Goal: Information Seeking & Learning: Check status

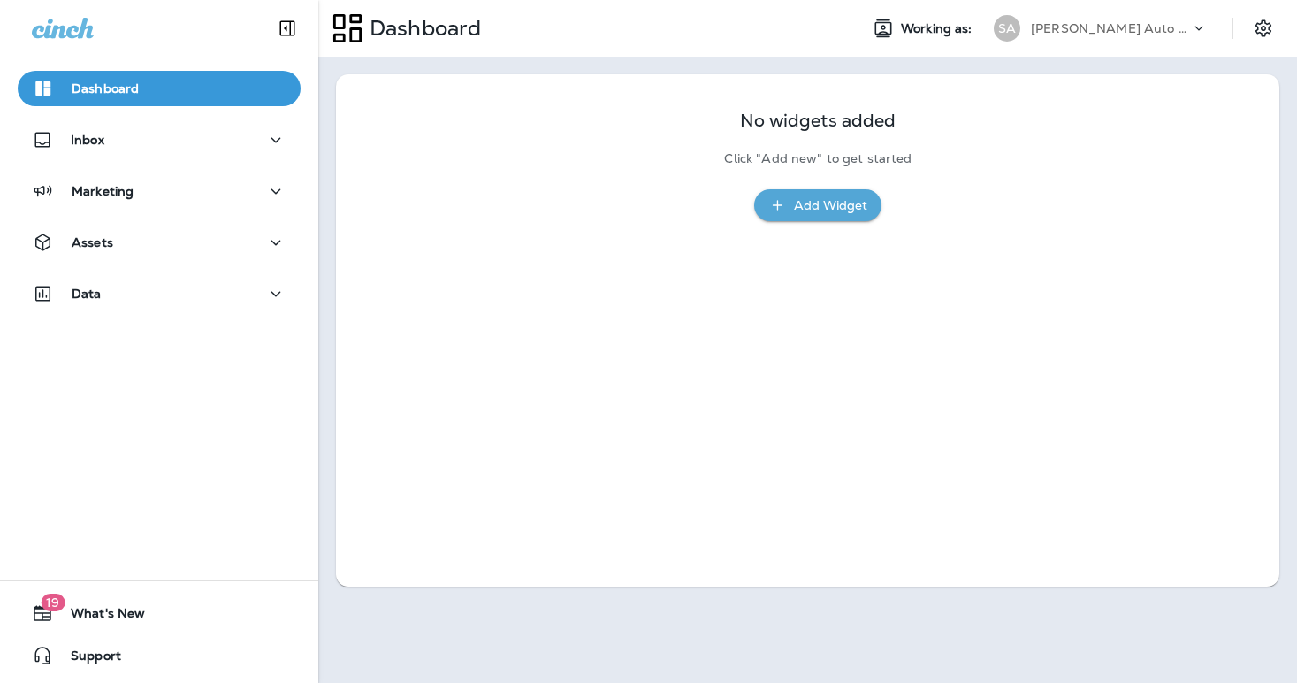
click at [1071, 19] on div "[PERSON_NAME] Auto Service & Tire Pros" at bounding box center [1110, 28] width 159 height 27
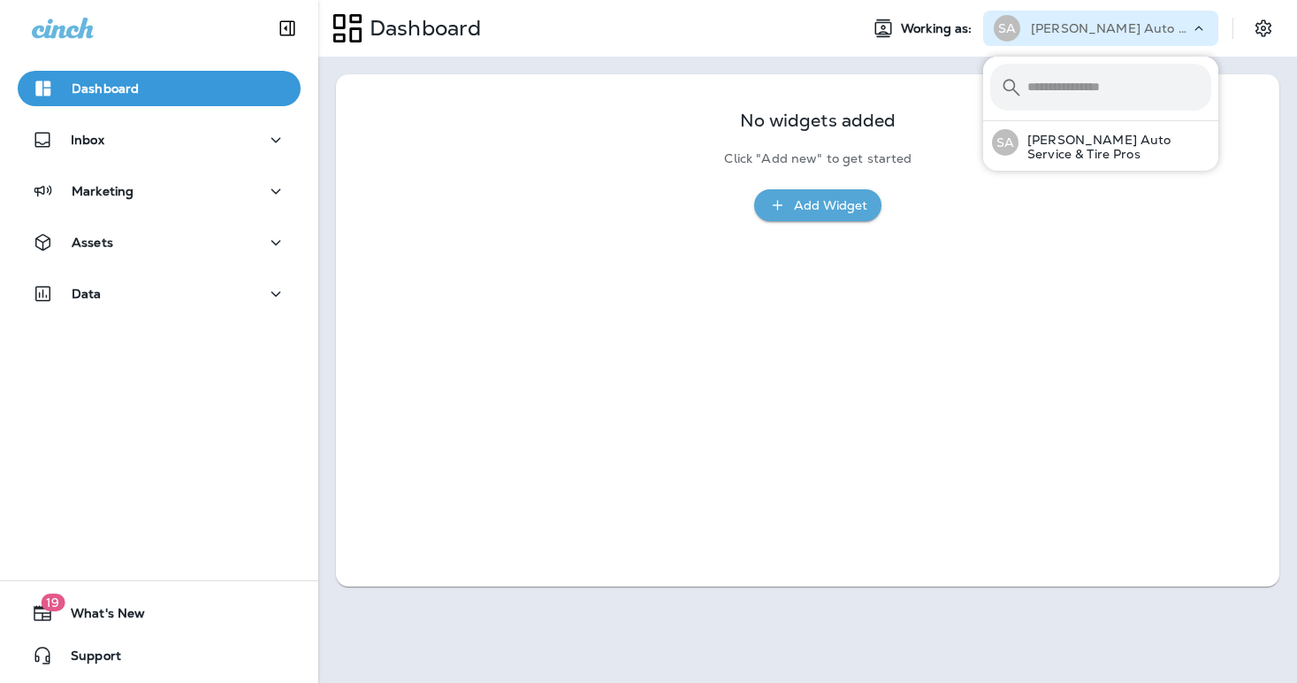
click at [768, 25] on div "Dashboard" at bounding box center [581, 28] width 526 height 44
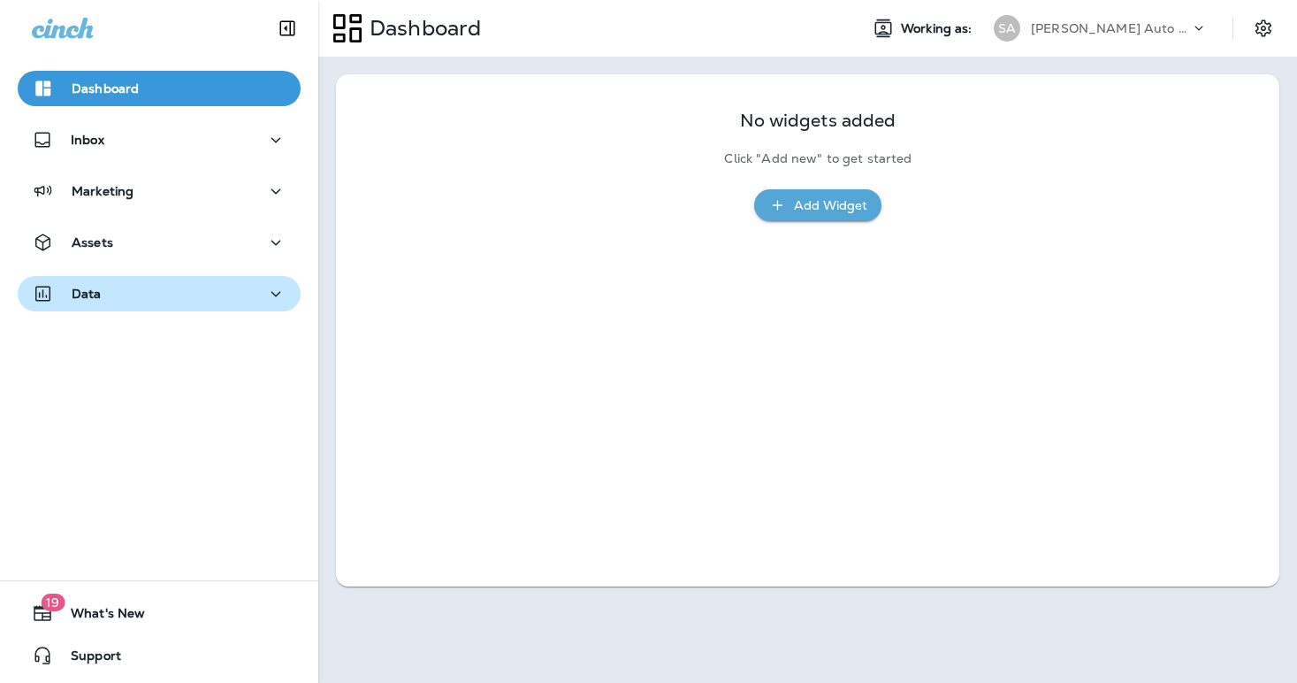
click at [73, 297] on p "Data" at bounding box center [87, 294] width 30 height 14
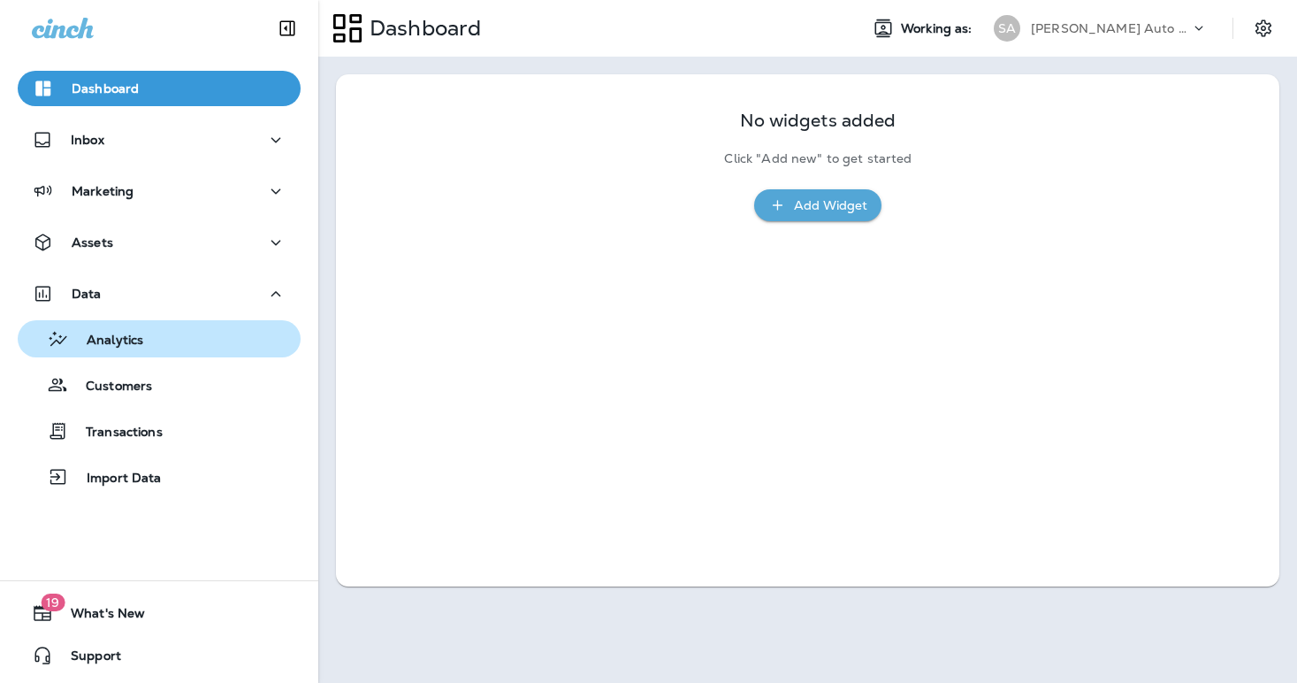
click at [134, 342] on p "Analytics" at bounding box center [106, 340] width 74 height 17
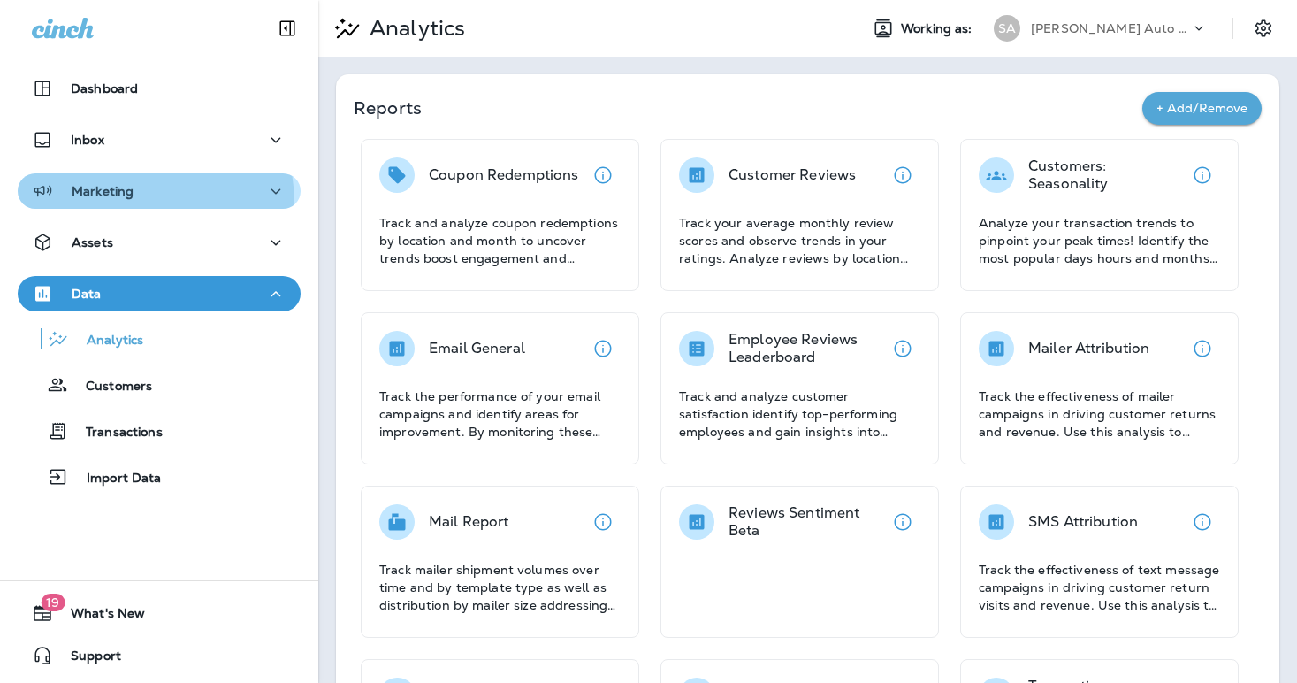
click at [117, 203] on button "Marketing" at bounding box center [159, 190] width 283 height 35
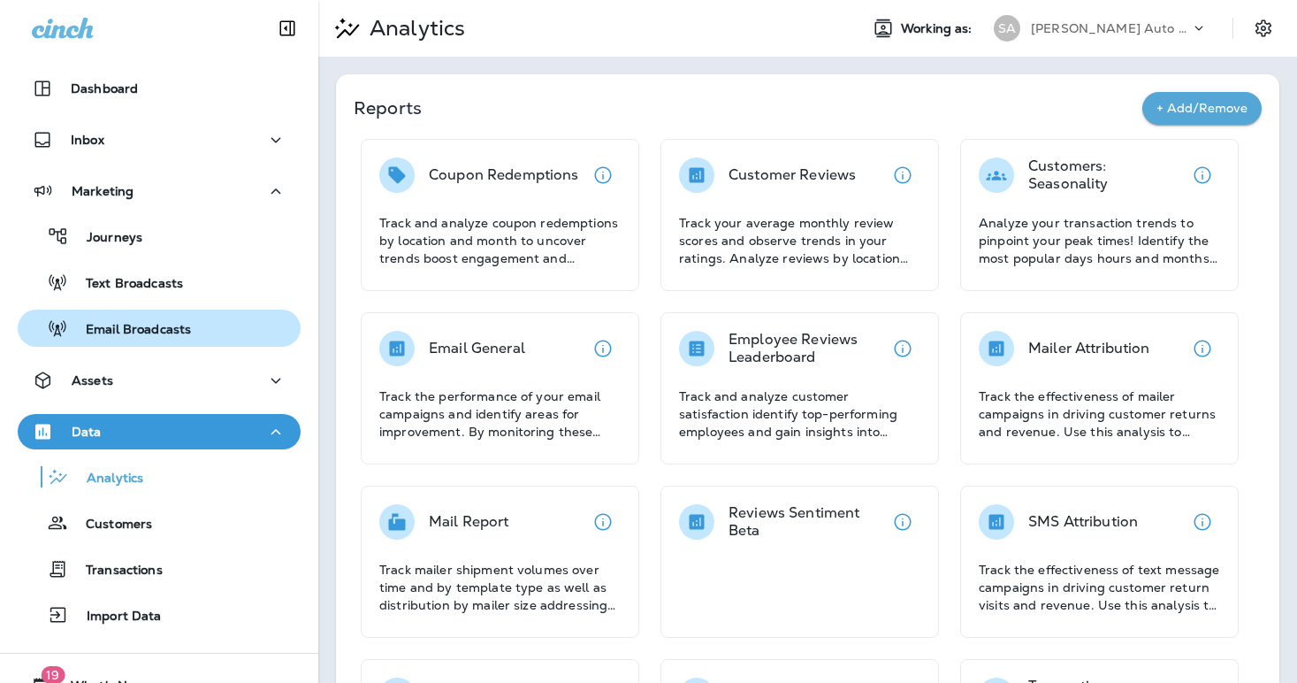
click at [144, 332] on p "Email Broadcasts" at bounding box center [129, 330] width 123 height 17
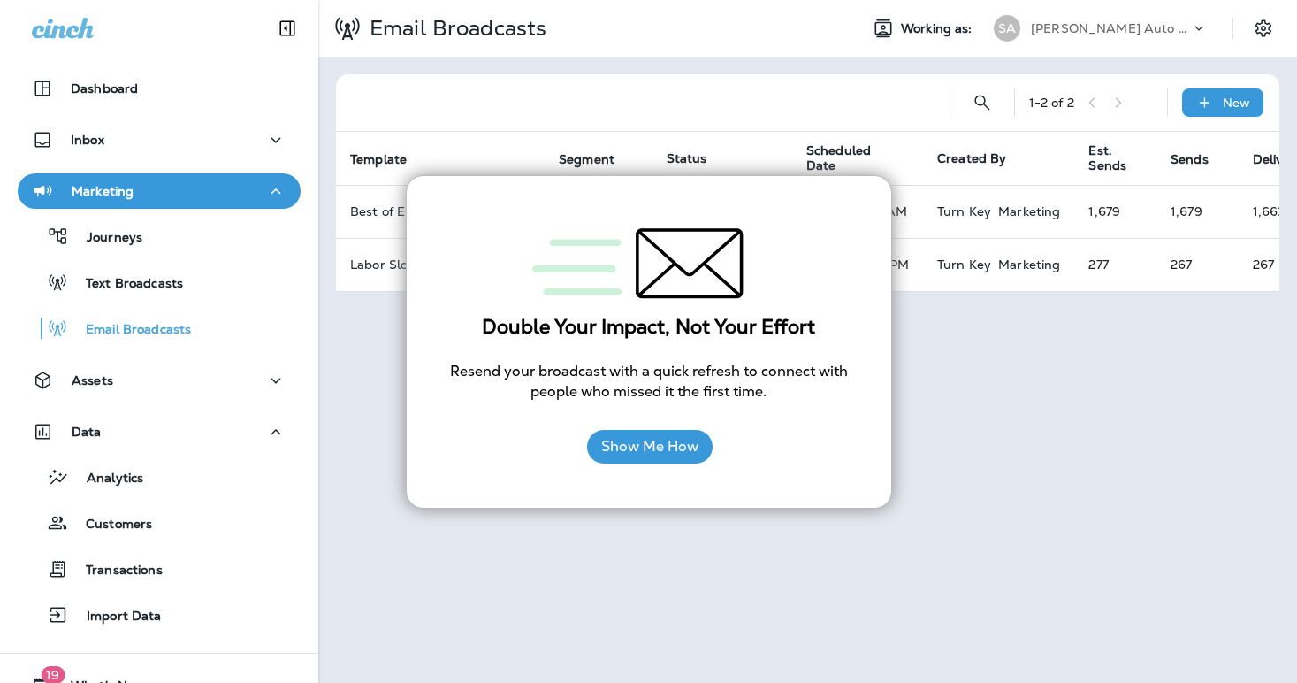
click at [1003, 394] on div "Email Broadcasts Working as: [PERSON_NAME] Auto Service & Tire Pros 1 - 2 of 2 …" at bounding box center [807, 341] width 979 height 683
drag, startPoint x: 992, startPoint y: 386, endPoint x: 939, endPoint y: 388, distance: 53.1
click at [992, 386] on div "Email Broadcasts Working as: [PERSON_NAME] Auto Service & Tire Pros 1 - 2 of 2 …" at bounding box center [807, 341] width 979 height 683
click at [636, 454] on button "Show Me How" at bounding box center [650, 447] width 126 height 34
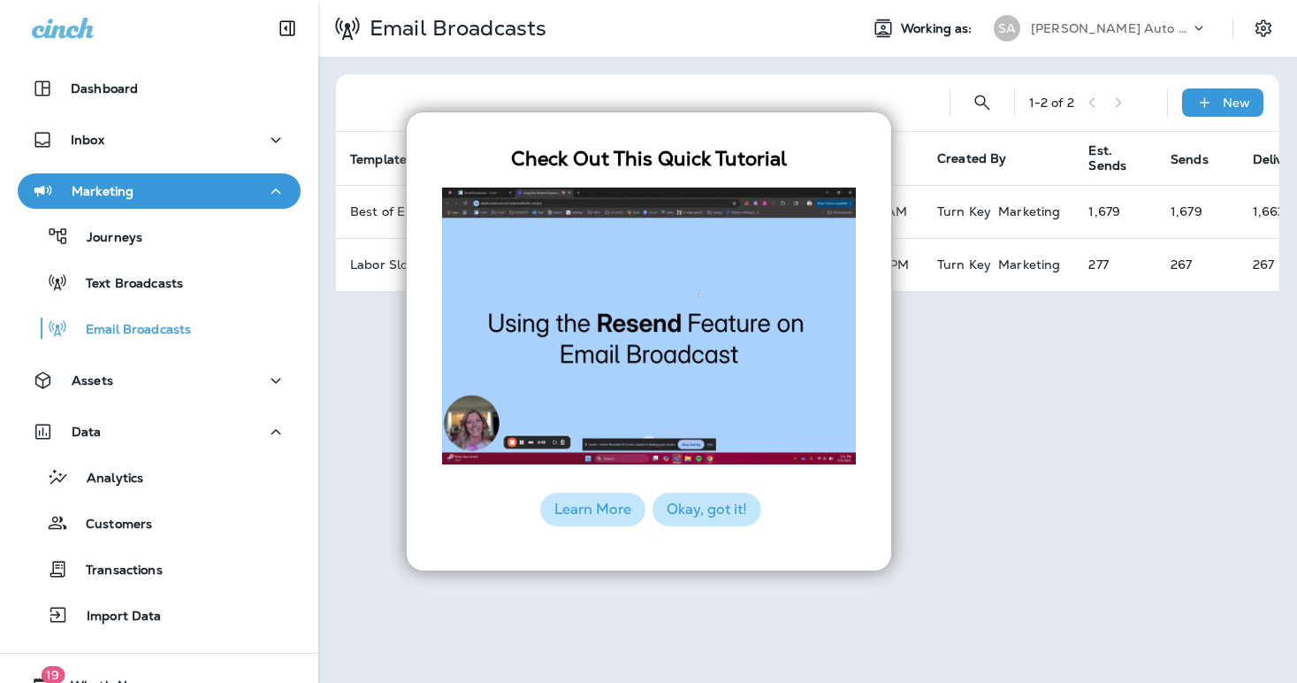
click at [698, 514] on button "Okay, got it!" at bounding box center [707, 510] width 109 height 34
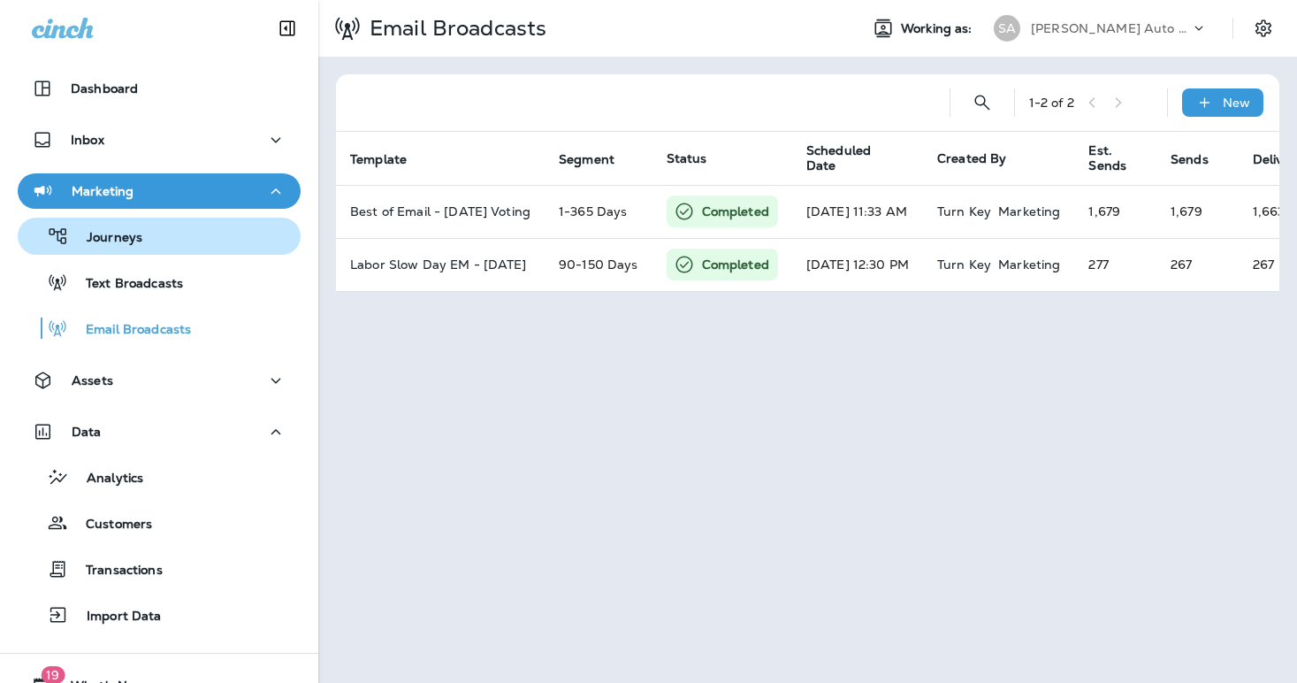
click at [140, 233] on p "Journeys" at bounding box center [105, 238] width 73 height 17
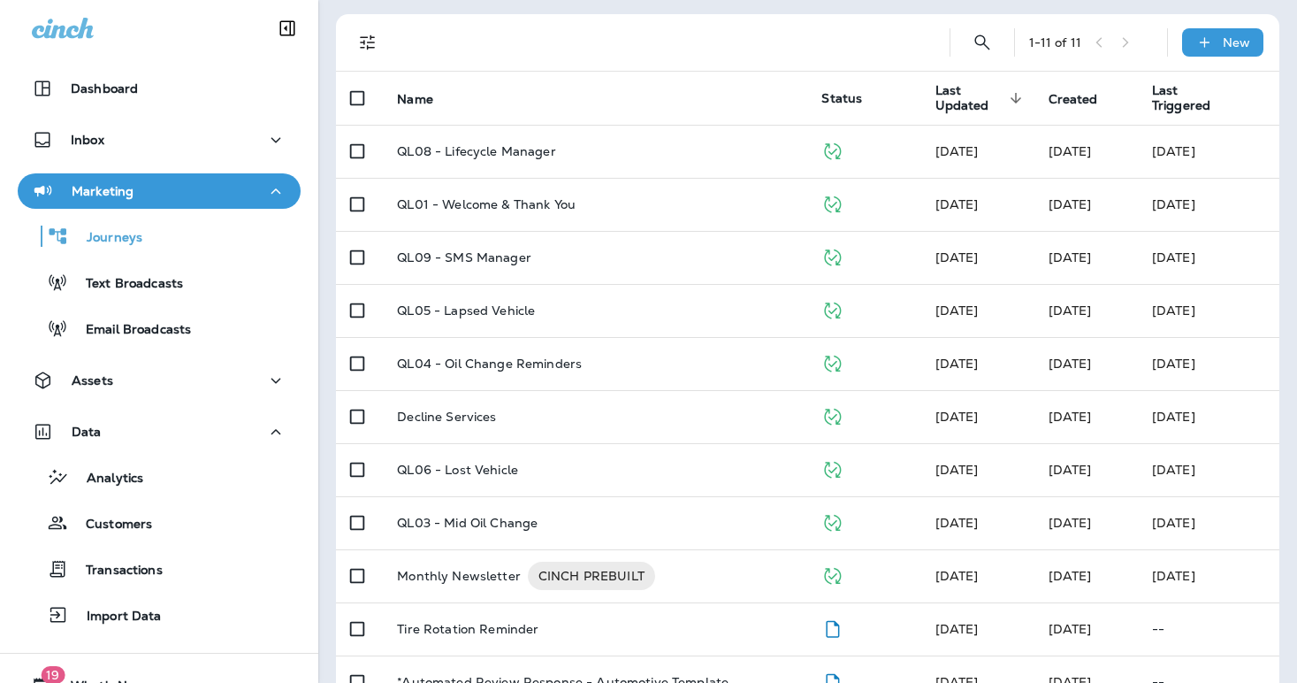
scroll to position [149, 0]
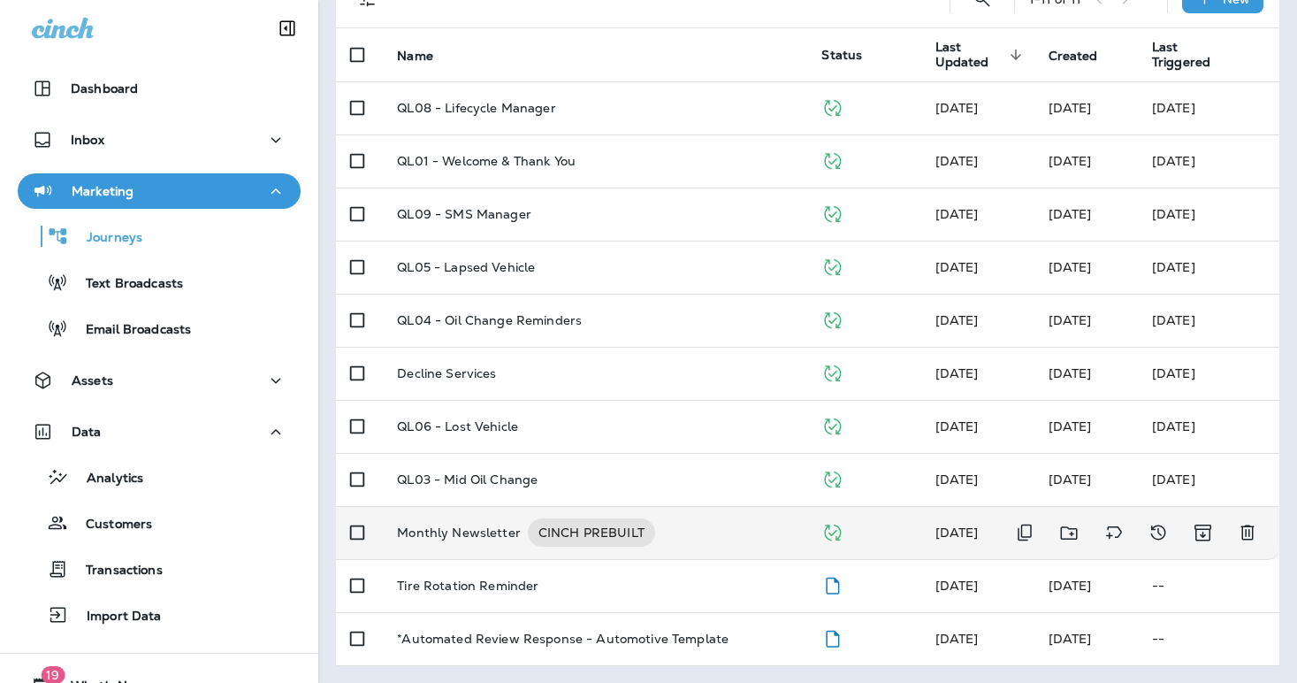
click at [496, 528] on p "Monthly Newsletter" at bounding box center [459, 532] width 124 height 28
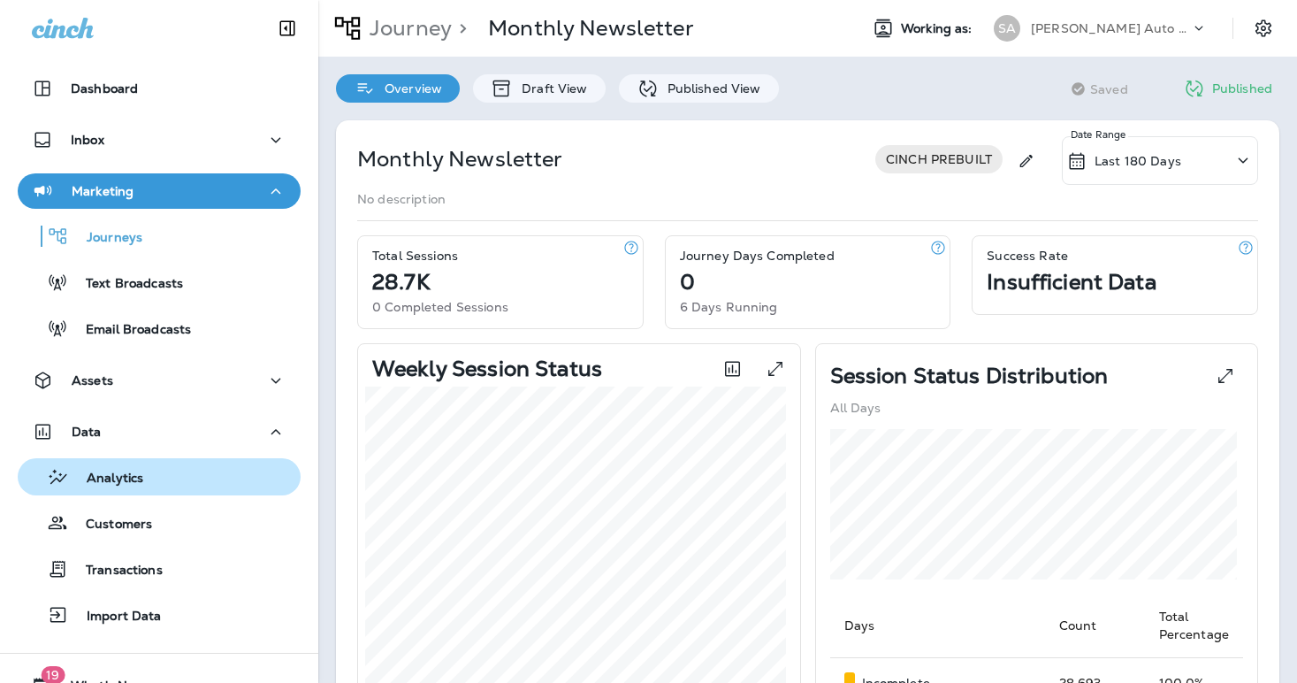
click at [119, 470] on p "Analytics" at bounding box center [106, 478] width 74 height 17
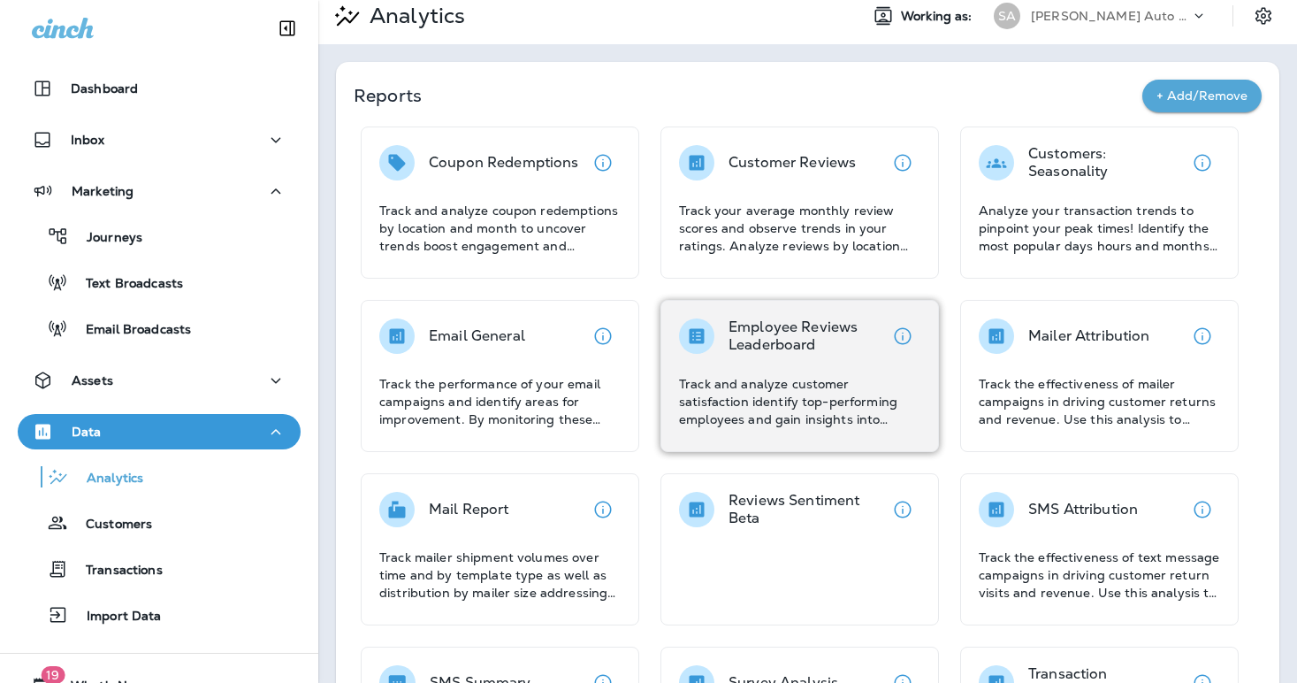
scroll to position [7, 0]
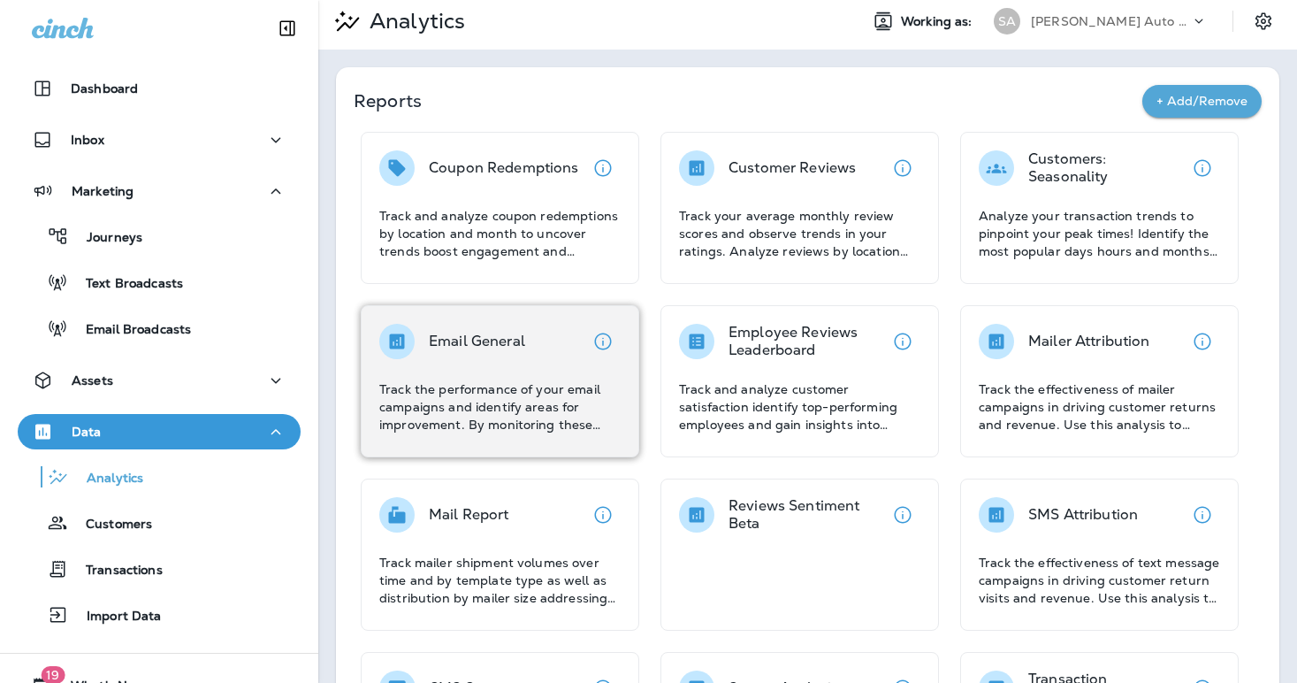
click at [502, 376] on div "Email General Track the performance of your email campaigns and identify areas …" at bounding box center [499, 379] width 241 height 110
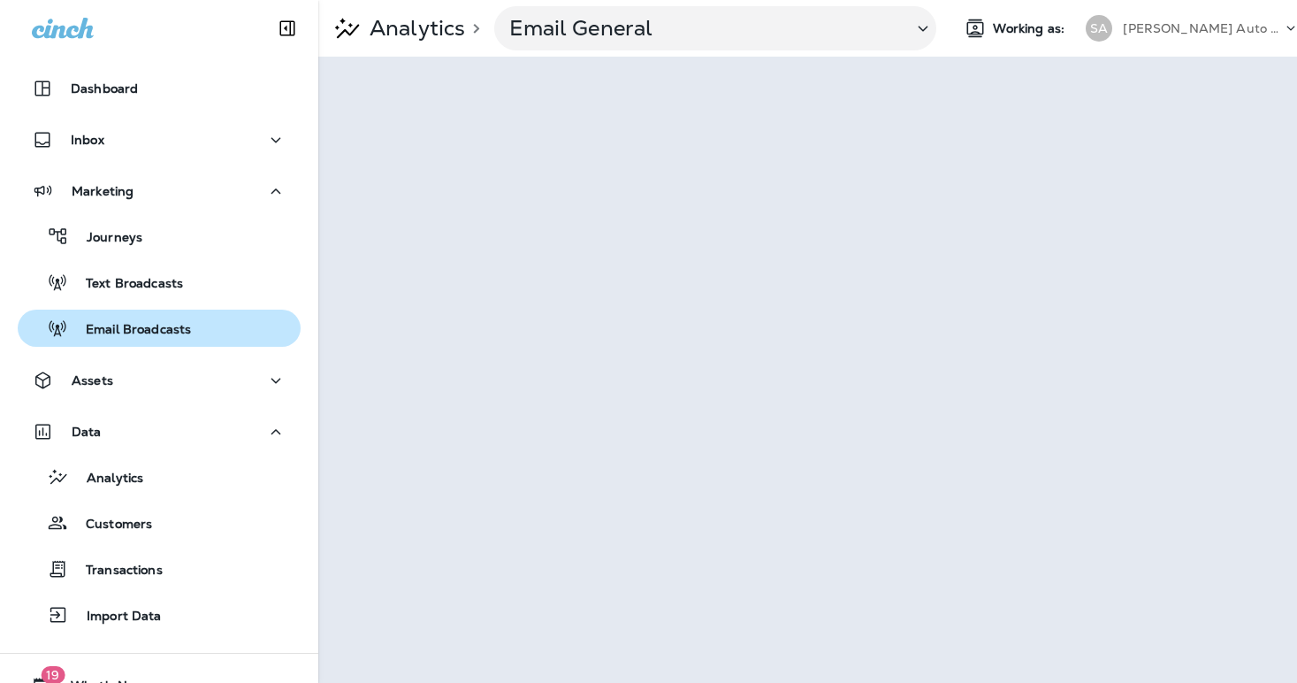
click at [168, 331] on p "Email Broadcasts" at bounding box center [129, 330] width 123 height 17
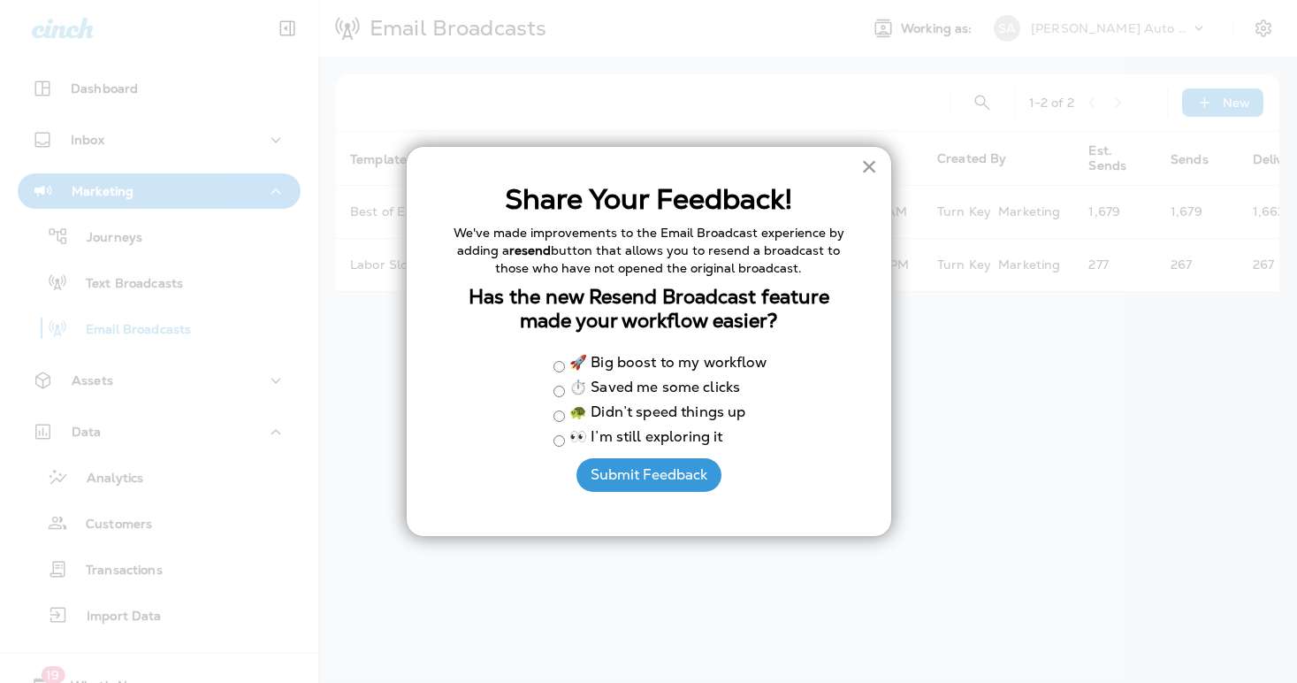
click at [863, 163] on button "×" at bounding box center [869, 166] width 17 height 28
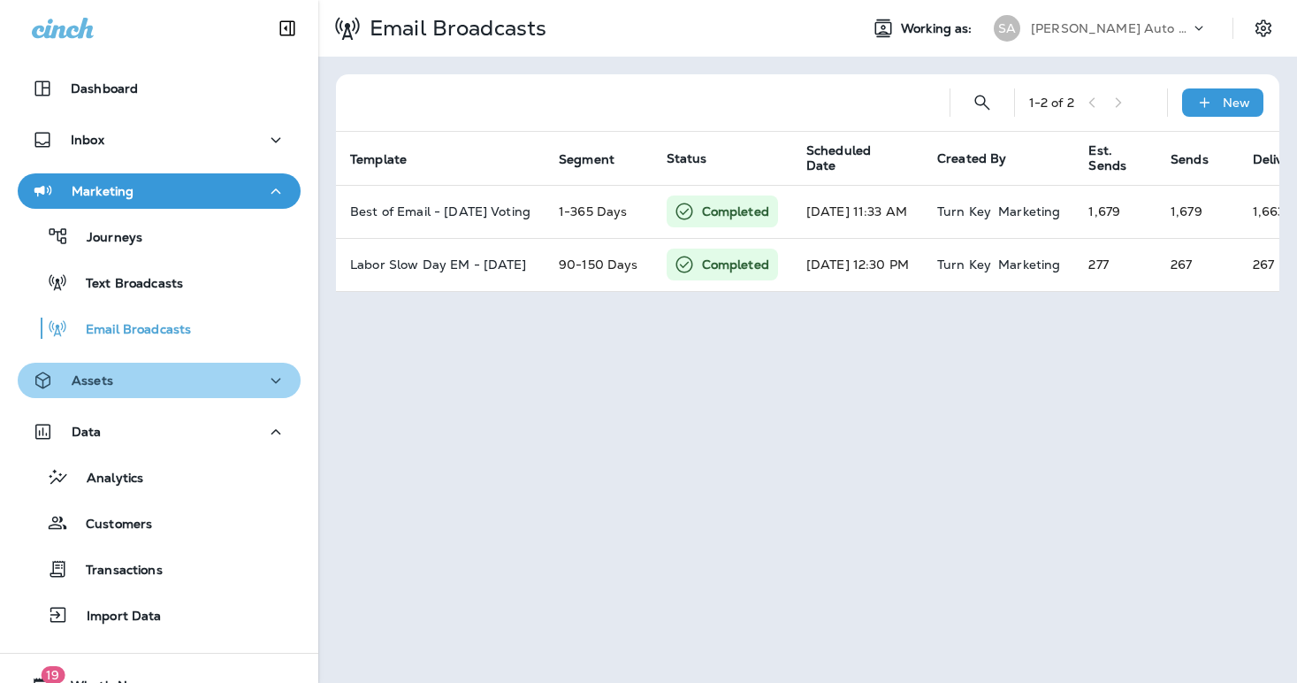
click at [187, 394] on button "Assets" at bounding box center [159, 380] width 283 height 35
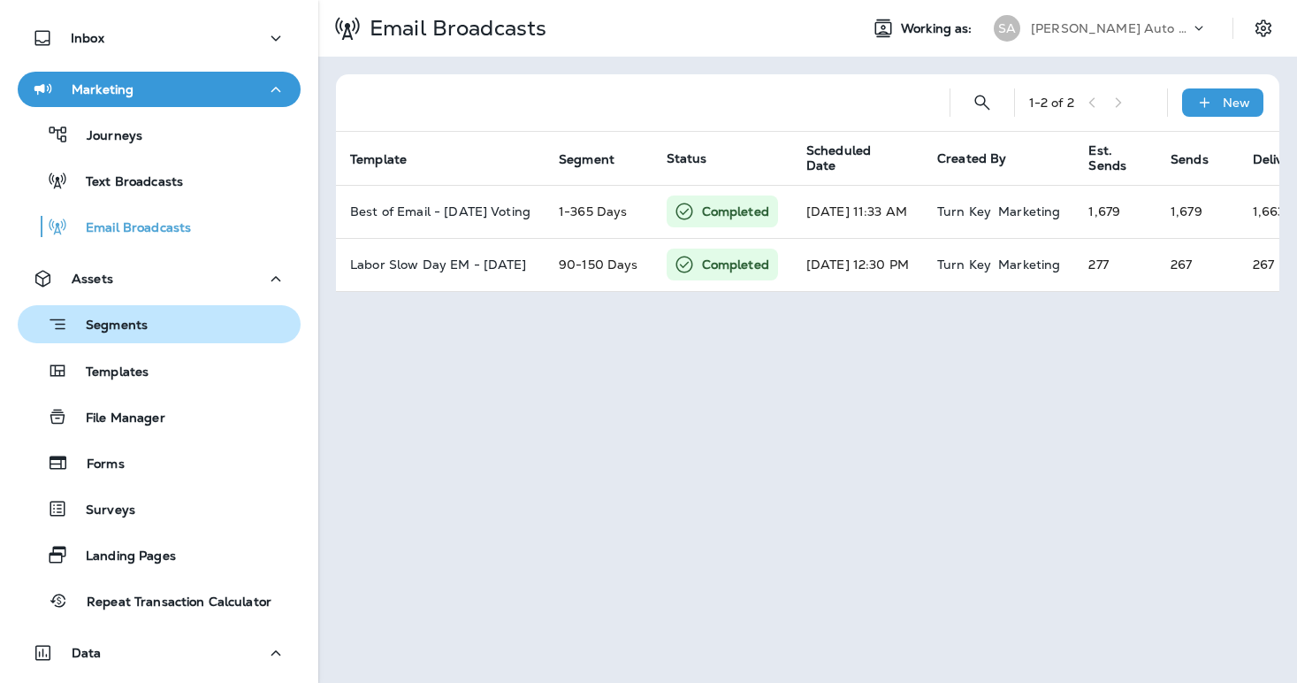
scroll to position [114, 0]
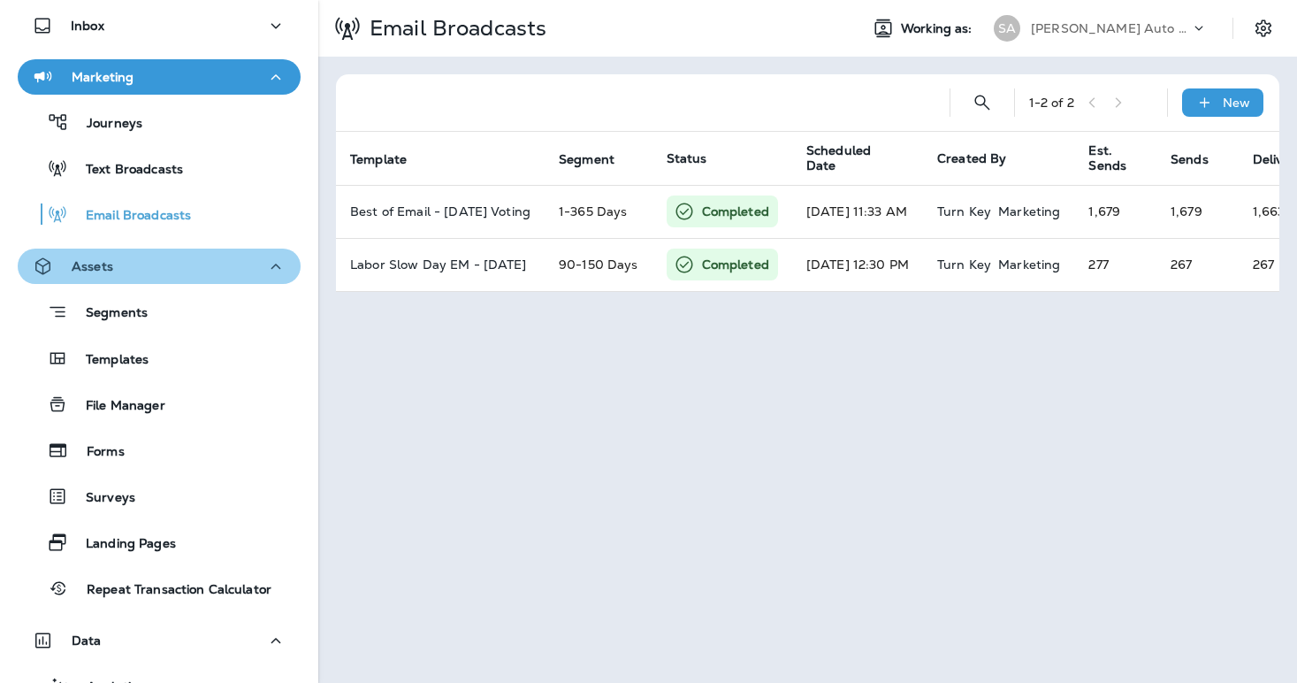
click at [265, 271] on icon "button" at bounding box center [275, 267] width 21 height 22
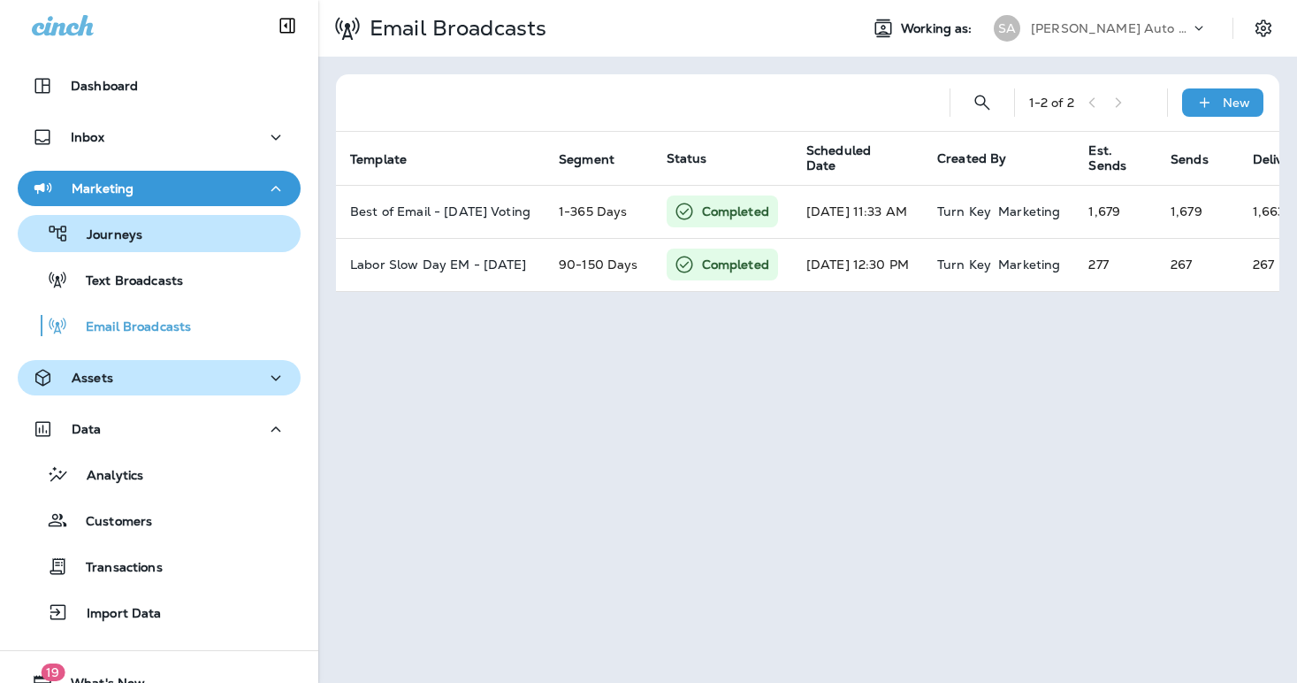
scroll to position [1, 0]
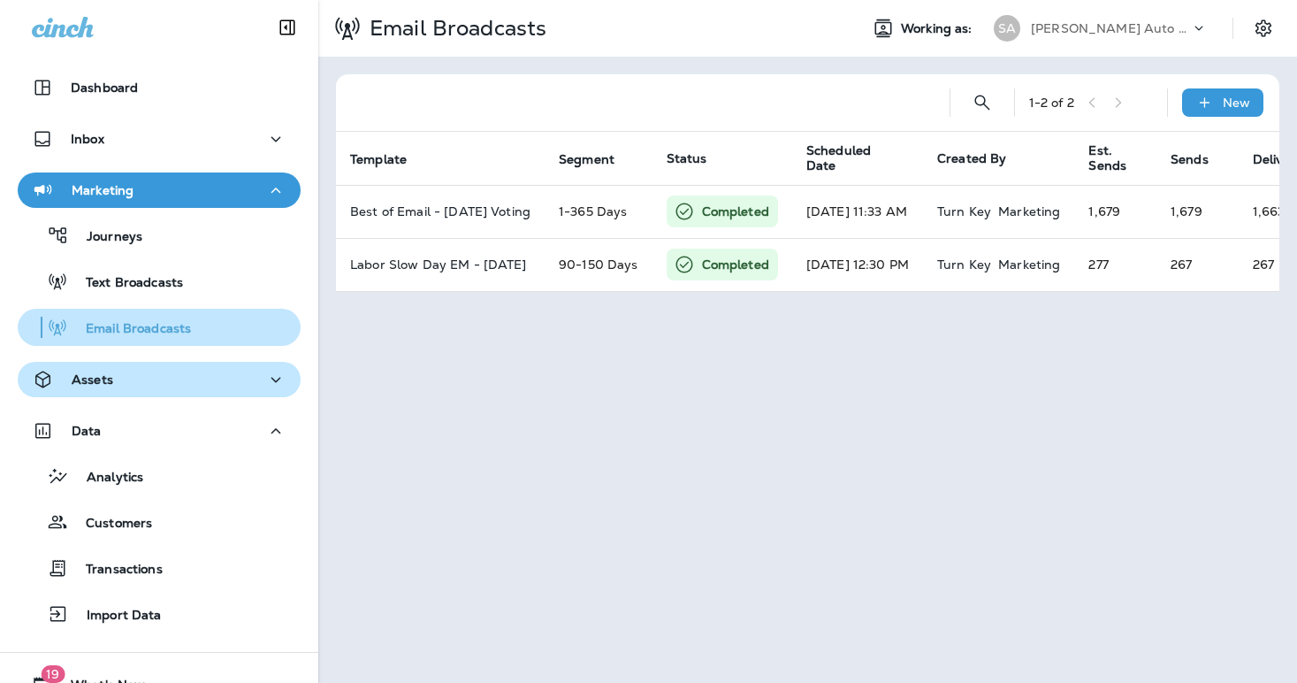
click at [153, 323] on p "Email Broadcasts" at bounding box center [129, 329] width 123 height 17
